Goal: Find contact information: Find contact information

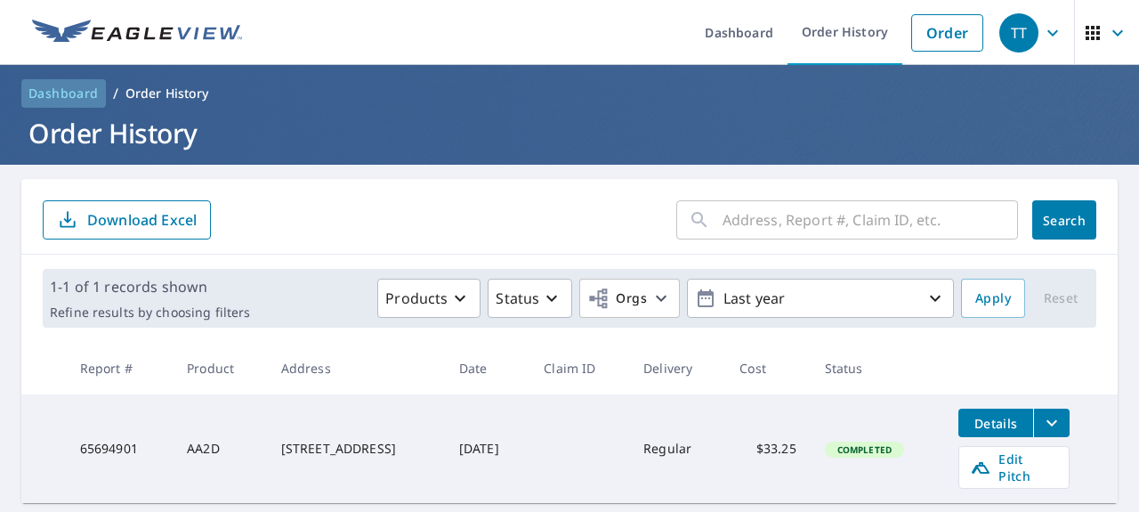
click at [51, 90] on span "Dashboard" at bounding box center [63, 94] width 70 height 18
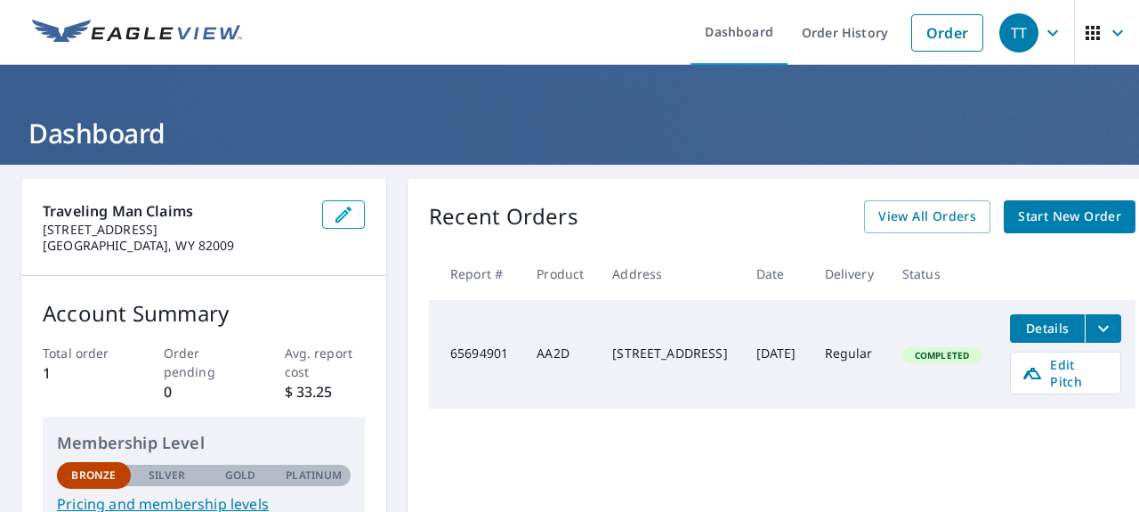
click at [1082, 35] on icon "button" at bounding box center [1092, 32] width 21 height 21
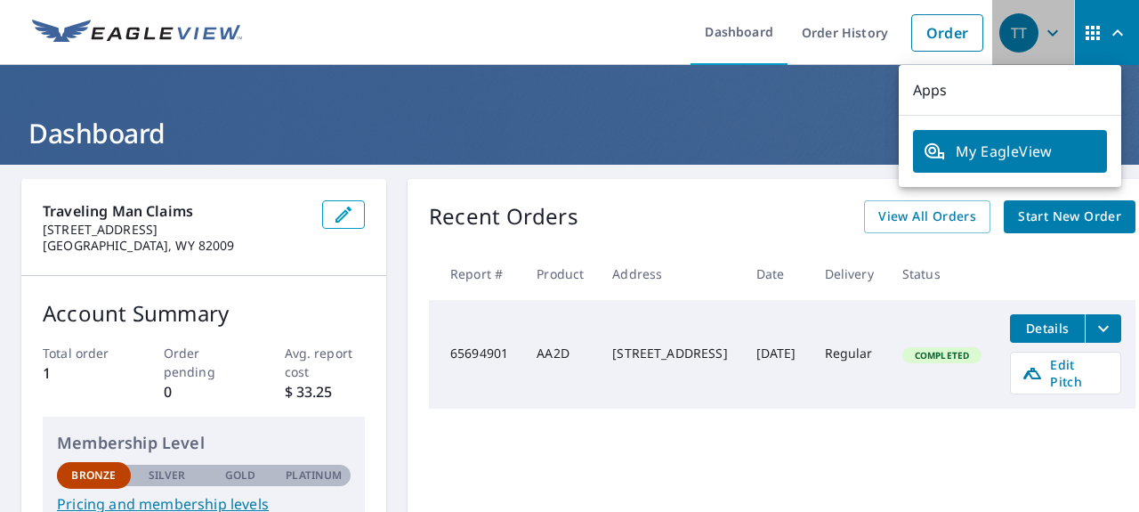
click at [1006, 33] on div "TT" at bounding box center [1018, 32] width 39 height 39
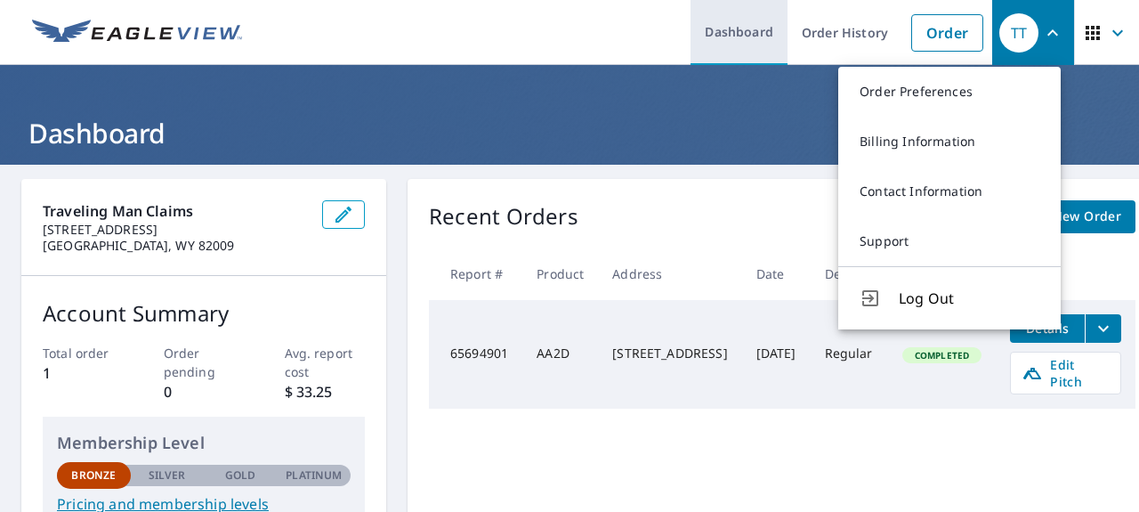
click at [730, 33] on link "Dashboard" at bounding box center [738, 32] width 97 height 65
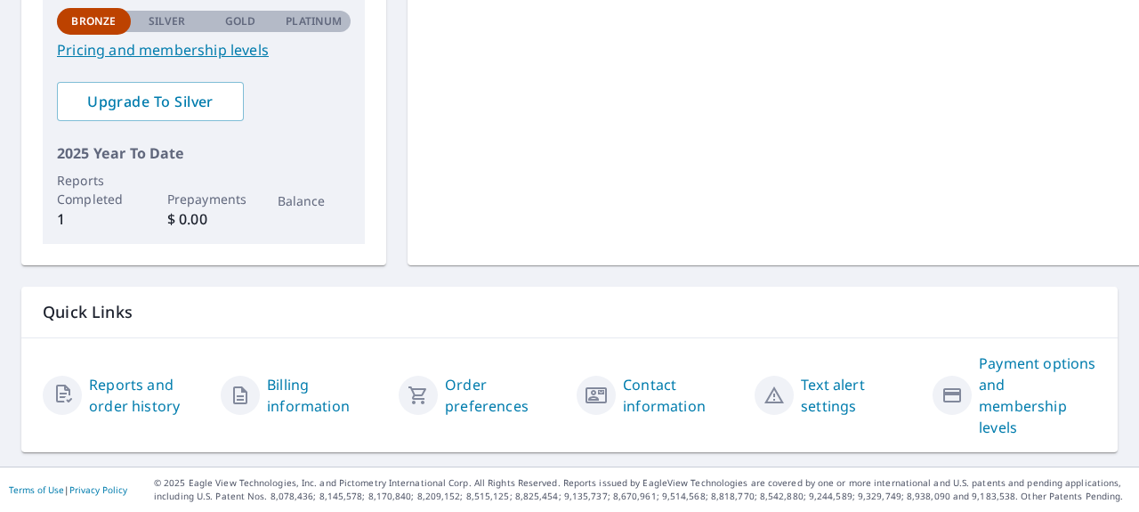
scroll to position [465, 0]
click at [657, 383] on link "Contact information" at bounding box center [681, 395] width 117 height 43
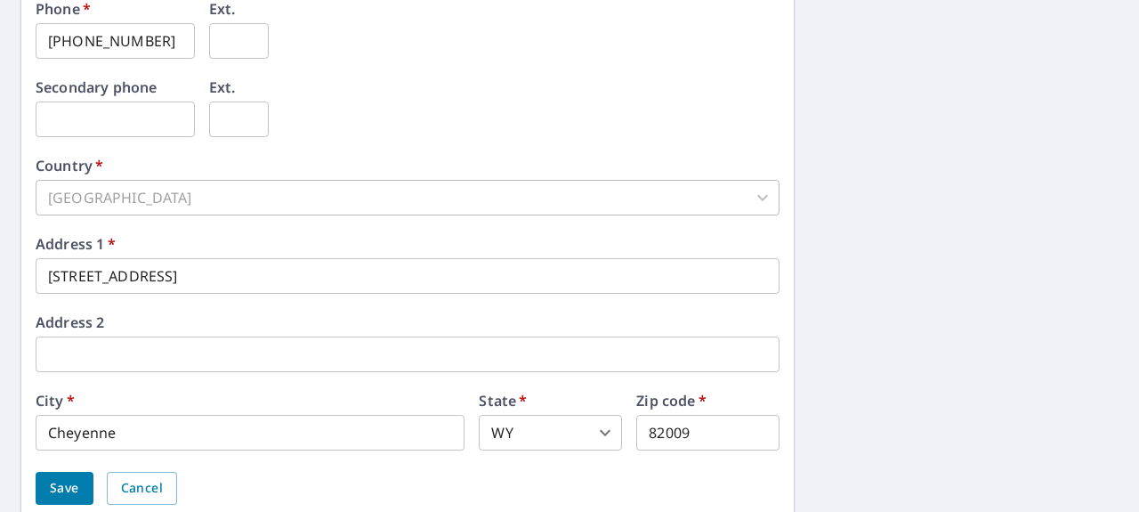
scroll to position [740, 0]
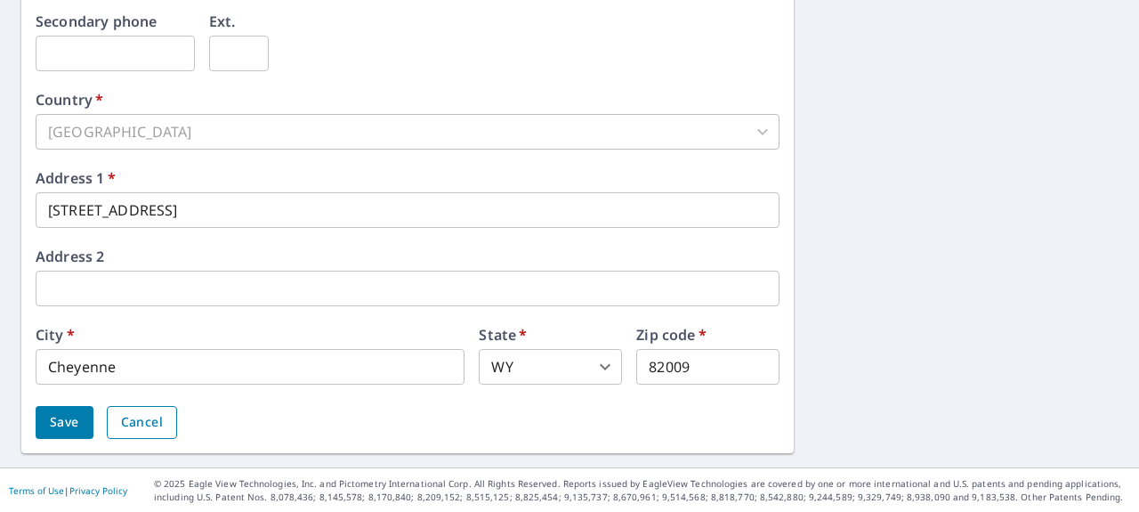
click at [166, 418] on button "Cancel" at bounding box center [142, 422] width 70 height 33
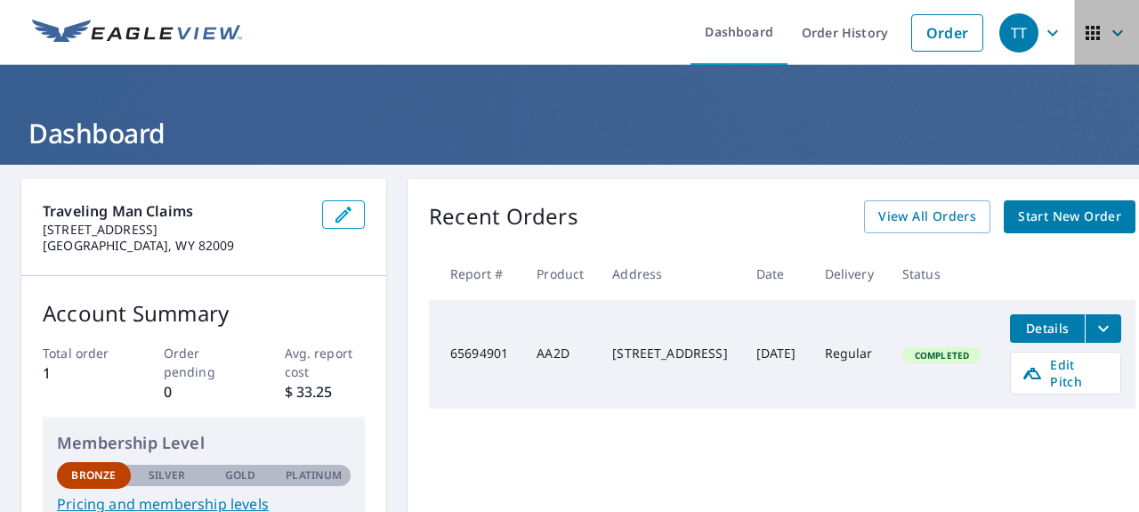
click at [1084, 29] on icon "button" at bounding box center [1092, 32] width 21 height 21
